Goal: Find specific page/section: Find specific page/section

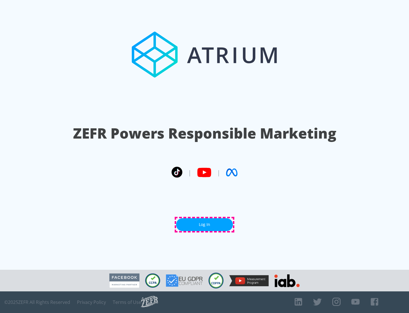
click at [205, 224] on link "Log In" at bounding box center [204, 224] width 57 height 13
